Goal: Transaction & Acquisition: Obtain resource

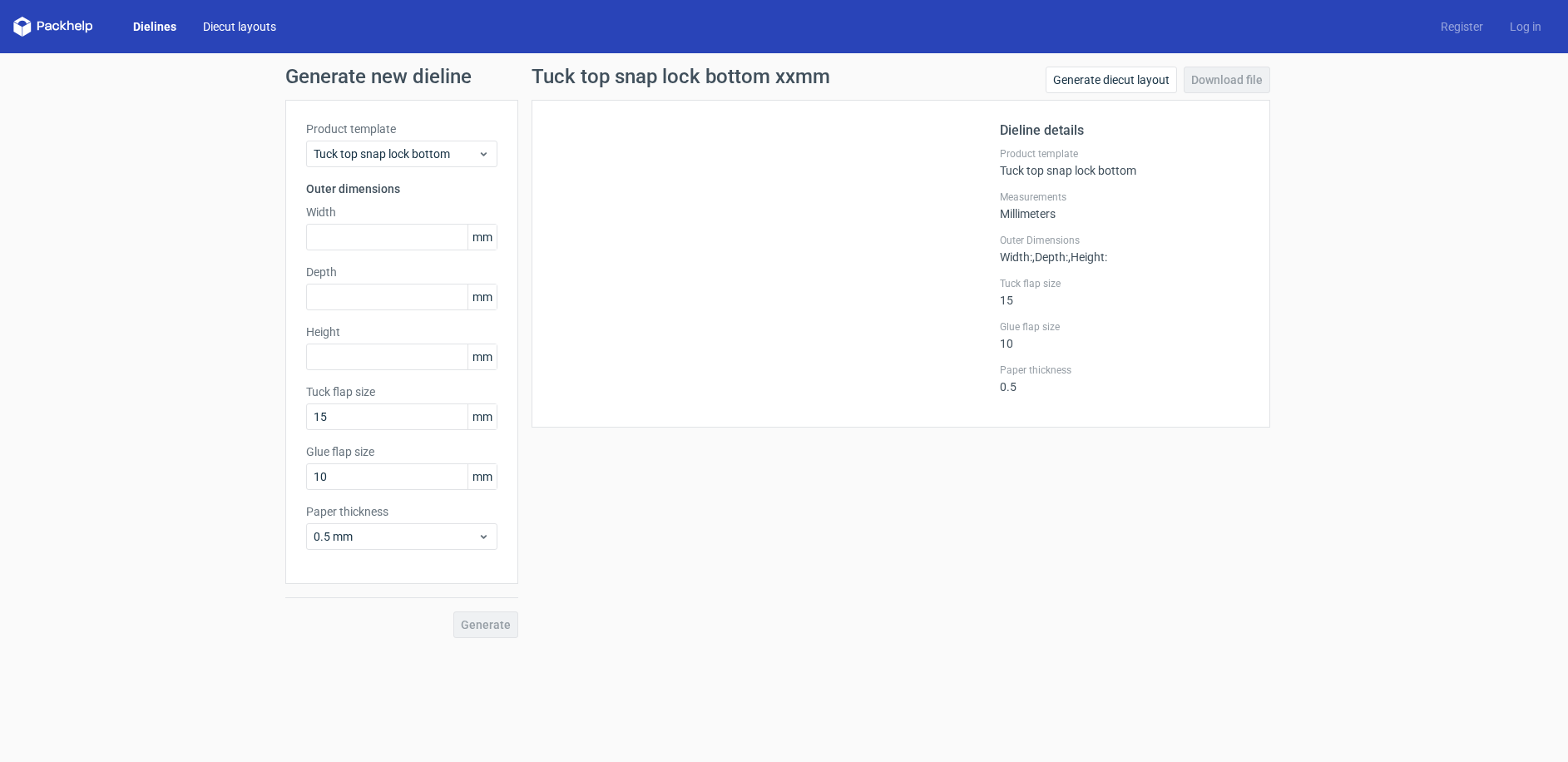
click at [260, 27] on link "Diecut layouts" at bounding box center [240, 27] width 100 height 17
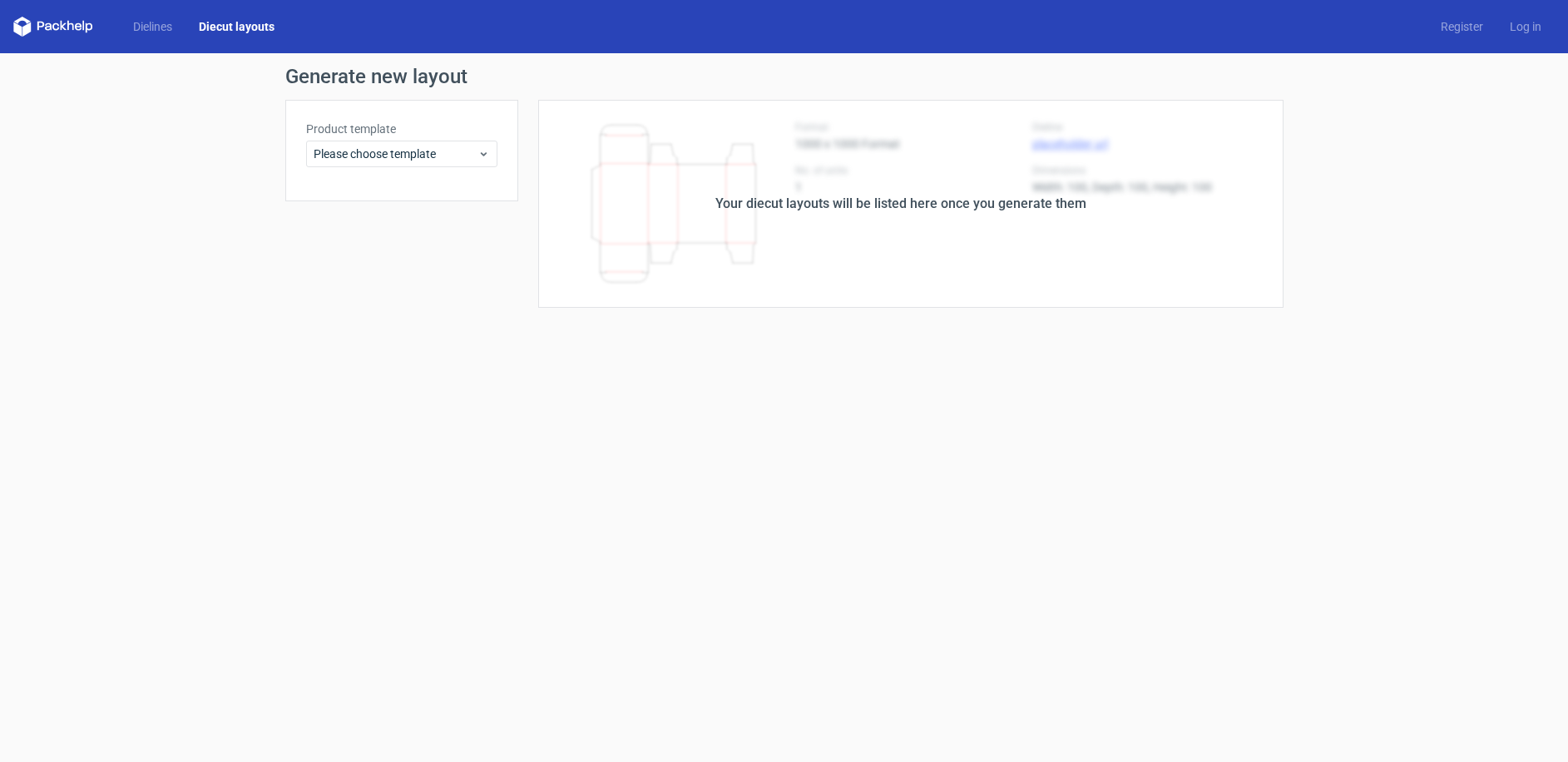
click at [161, 16] on div "Dielines Diecut layouts Register Log in" at bounding box center [784, 26] width 1568 height 53
click at [151, 26] on link "Dielines" at bounding box center [152, 27] width 66 height 17
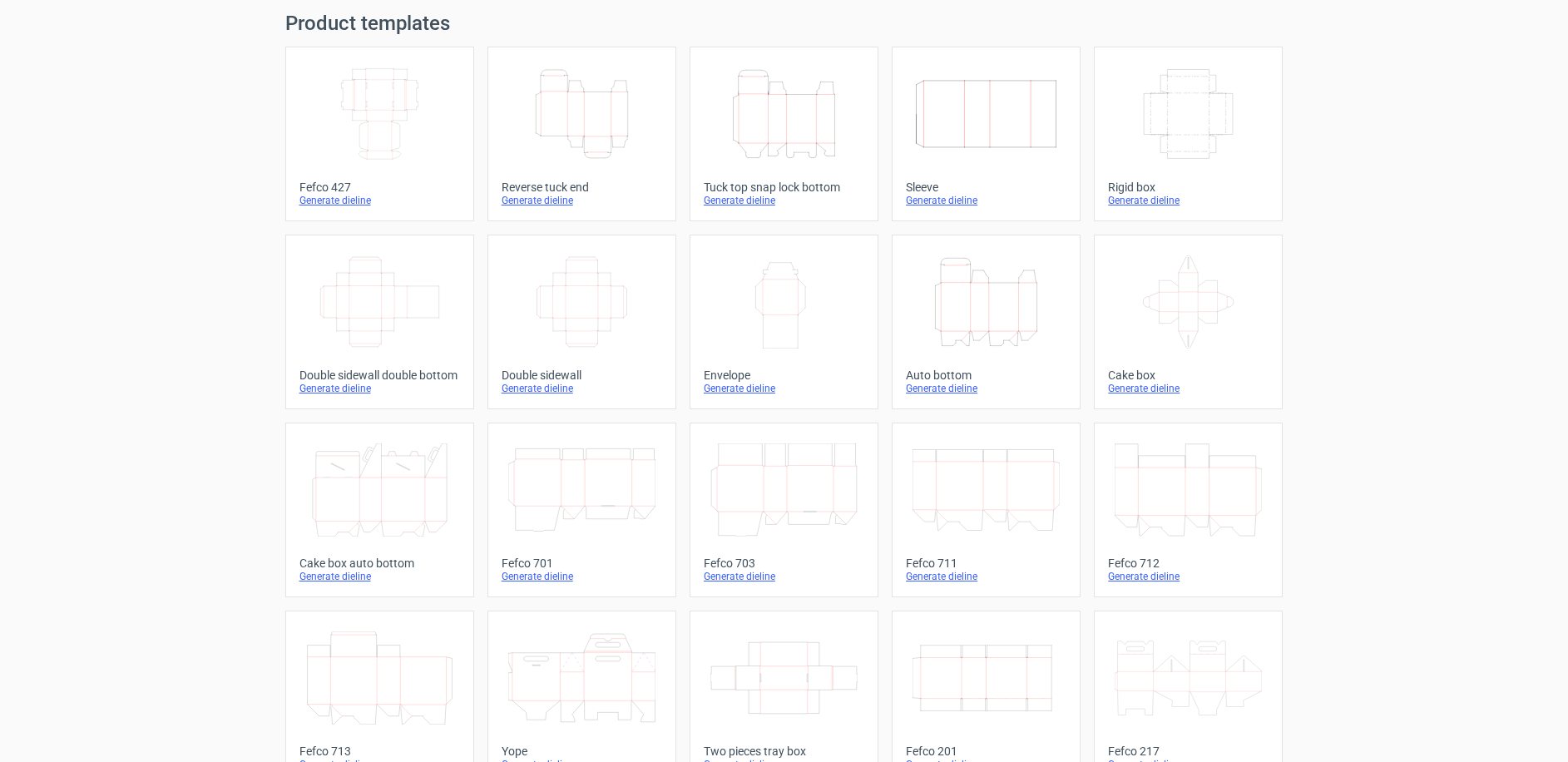
scroll to position [83, 0]
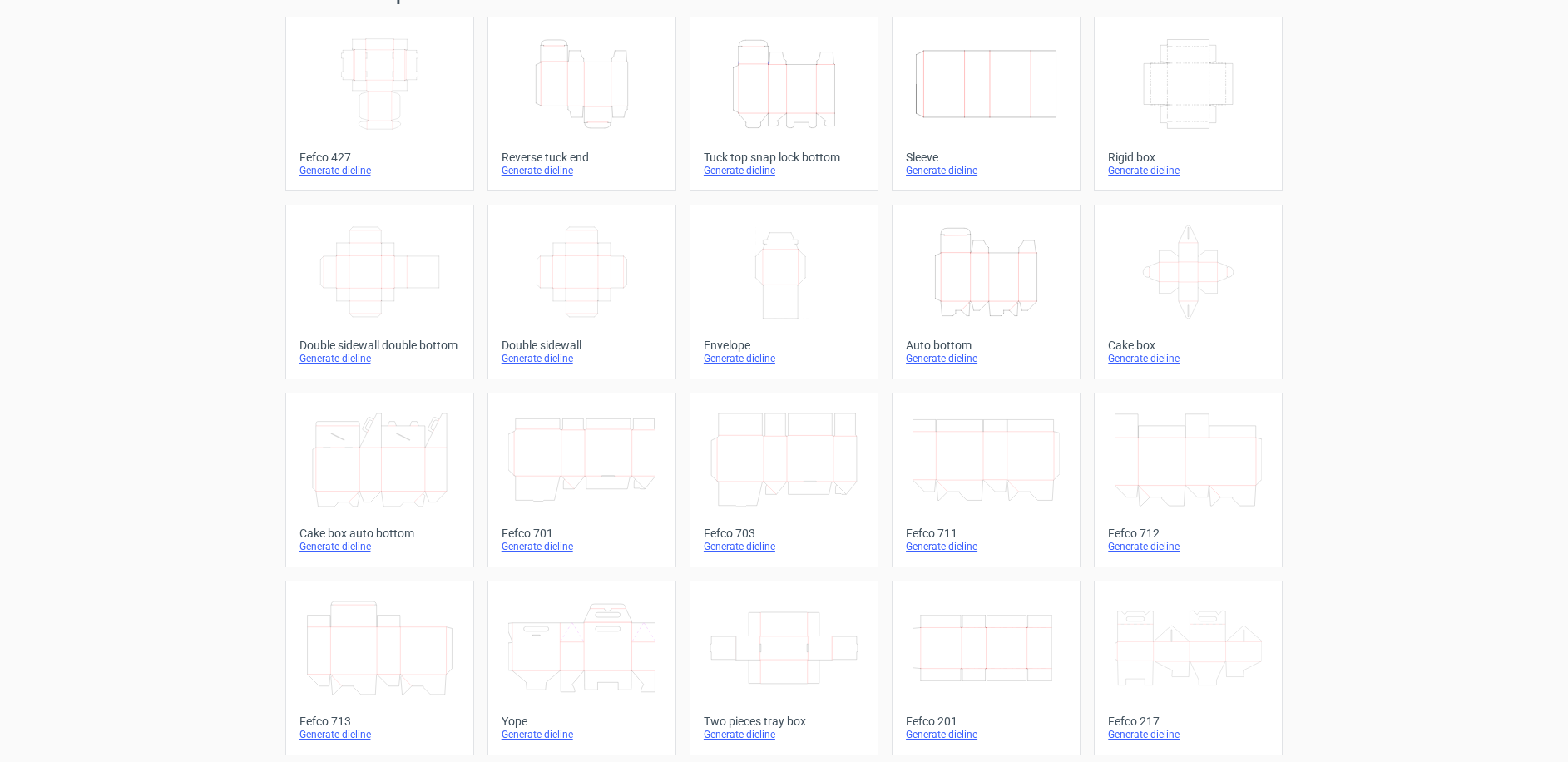
click at [972, 256] on icon "Height Depth Width" at bounding box center [985, 271] width 147 height 94
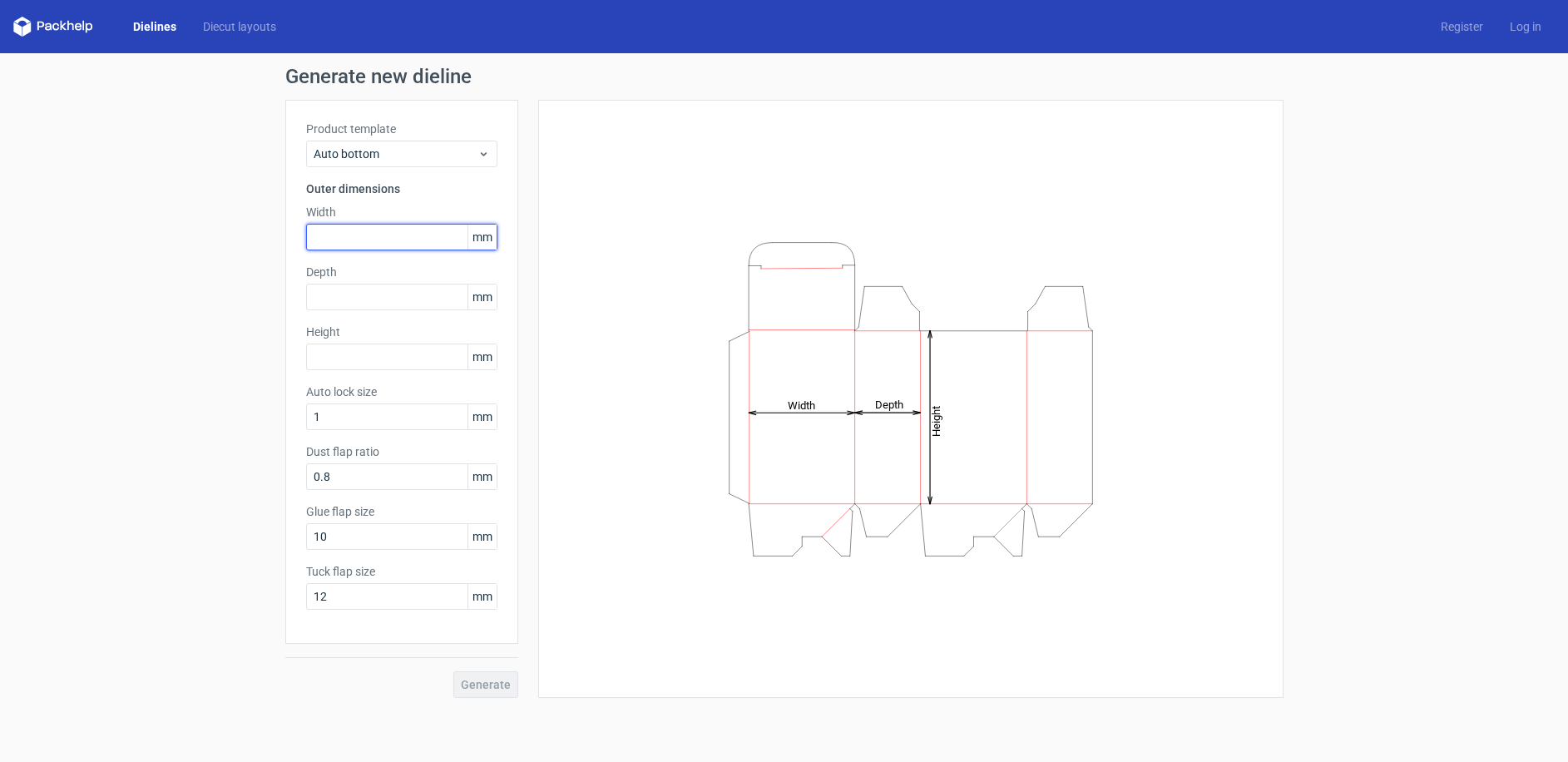
click at [429, 243] on input "text" at bounding box center [401, 237] width 192 height 27
type input "130"
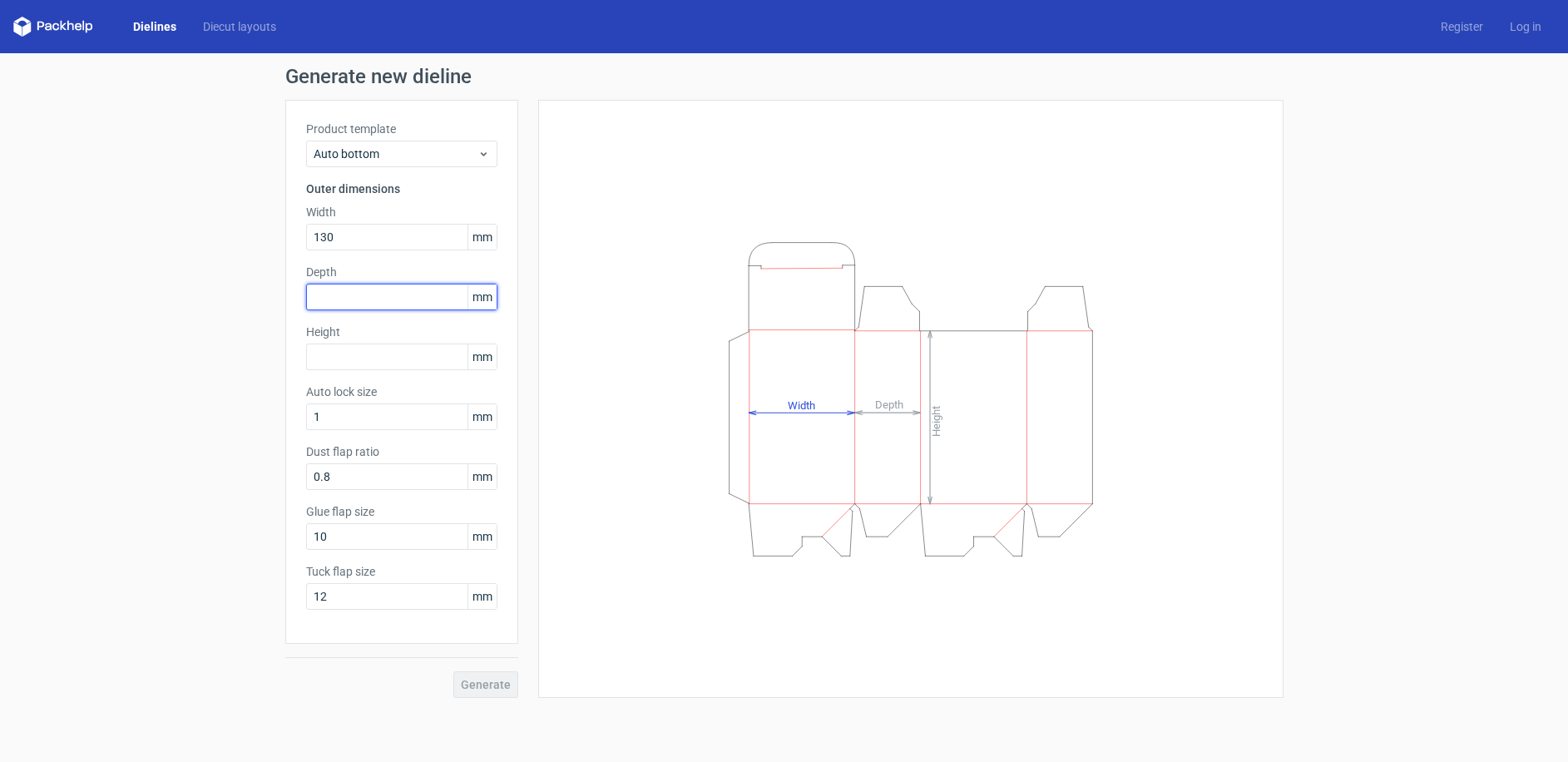
click at [370, 301] on input "text" at bounding box center [401, 296] width 192 height 27
type input "90"
click at [377, 356] on input "text" at bounding box center [401, 356] width 192 height 27
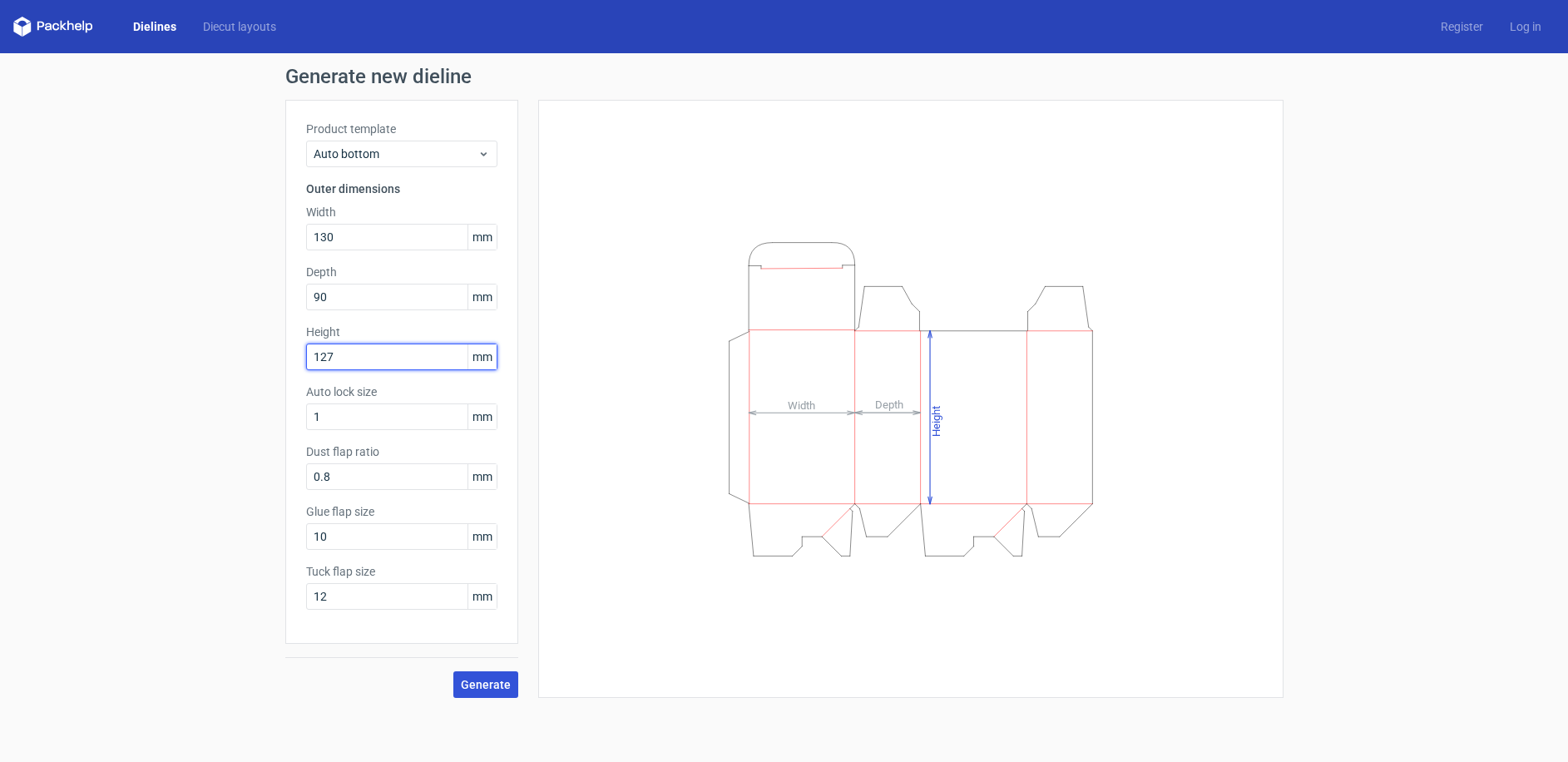
type input "127"
click at [485, 680] on span "Generate" at bounding box center [485, 684] width 50 height 12
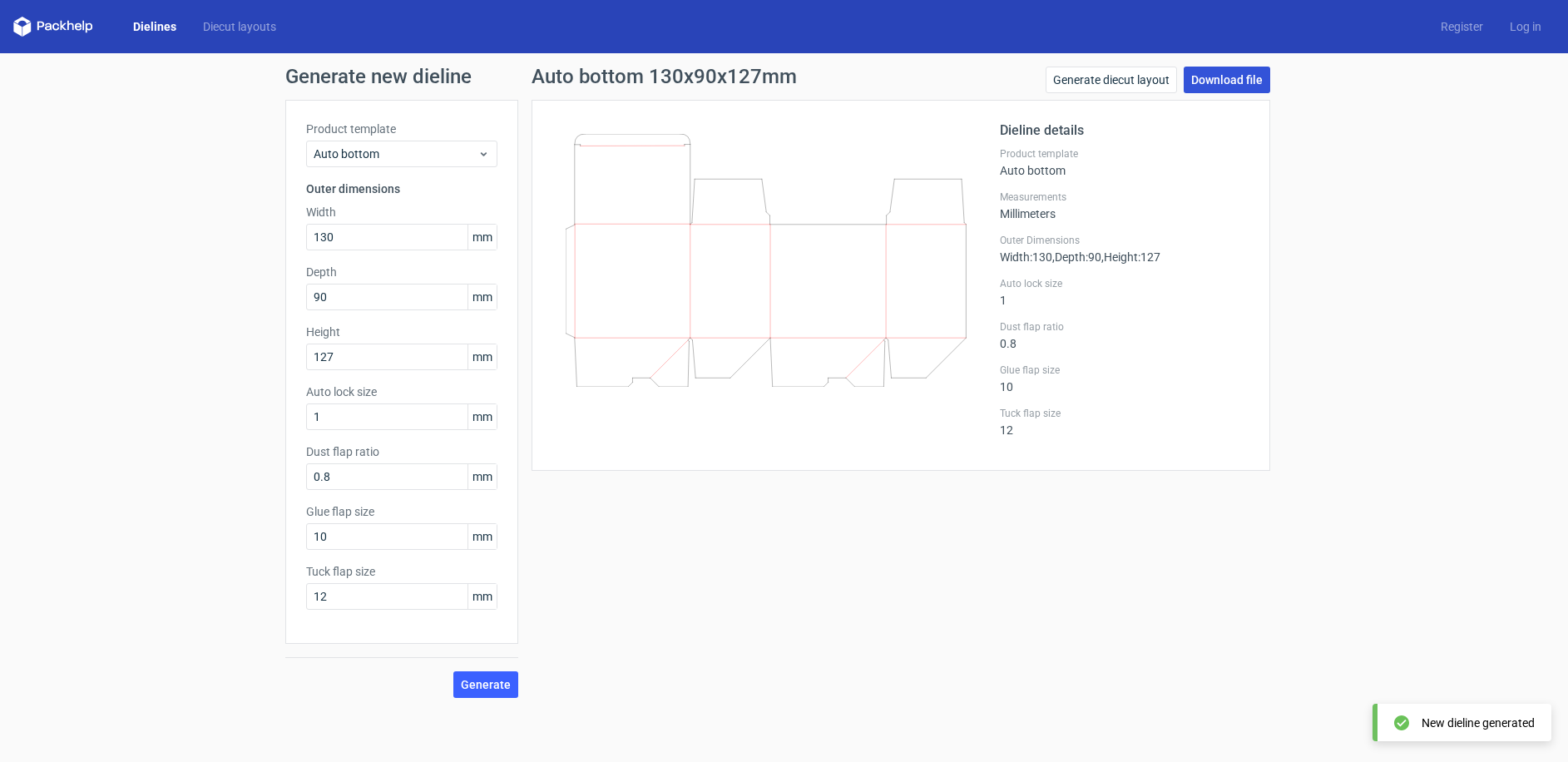
click at [1239, 72] on link "Download file" at bounding box center [1226, 80] width 86 height 27
